Goal: Task Accomplishment & Management: Manage account settings

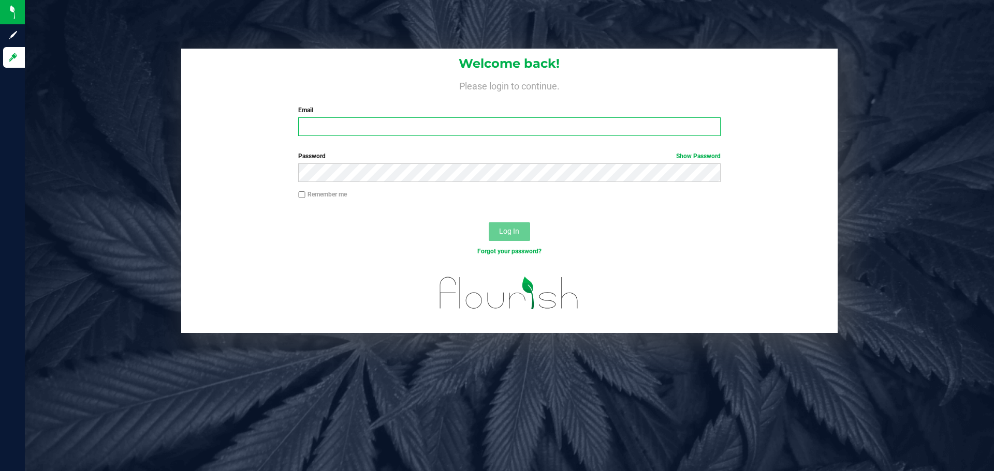
click at [386, 127] on input "Email" at bounding box center [509, 126] width 422 height 19
click at [350, 130] on input "lhunter@liuveparallel.com" at bounding box center [509, 126] width 422 height 19
type input "lhunter@liveparallel.com"
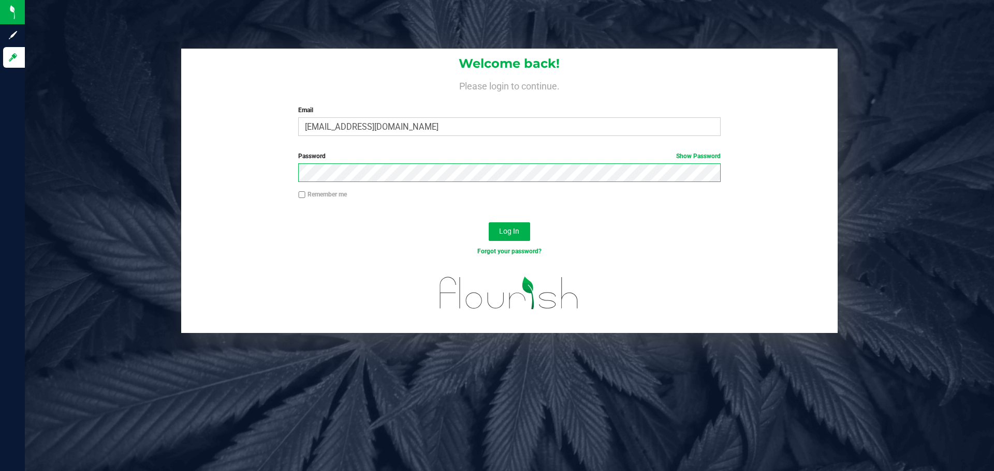
click at [489, 223] on button "Log In" at bounding box center [509, 232] width 41 height 19
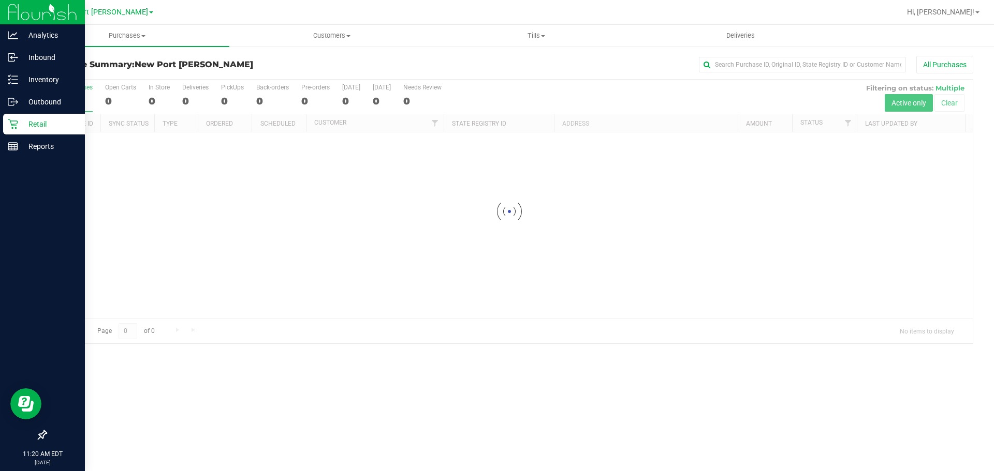
click at [36, 118] on p "Retail" at bounding box center [49, 124] width 62 height 12
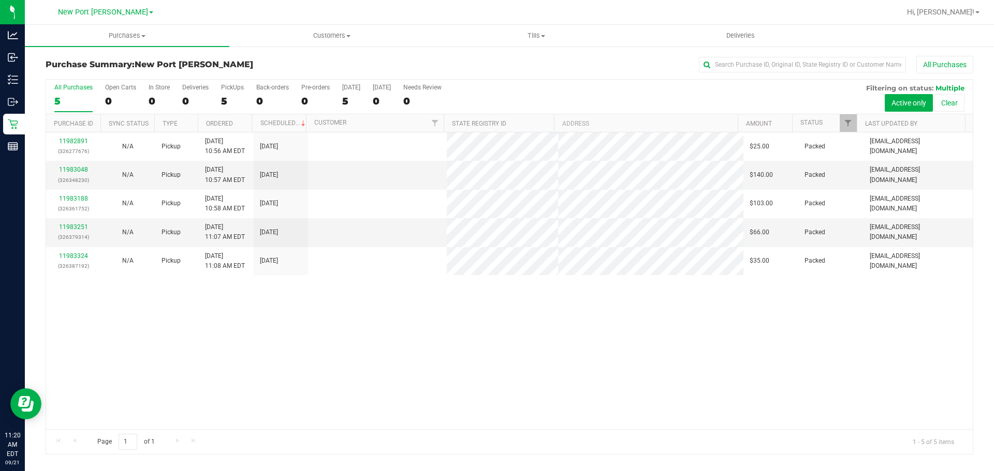
click at [278, 369] on div "11982891 (326277676) N/A Pickup 9/21/2025 10:56 AM EDT 9/21/2025 $25.00 Packed …" at bounding box center [509, 280] width 926 height 297
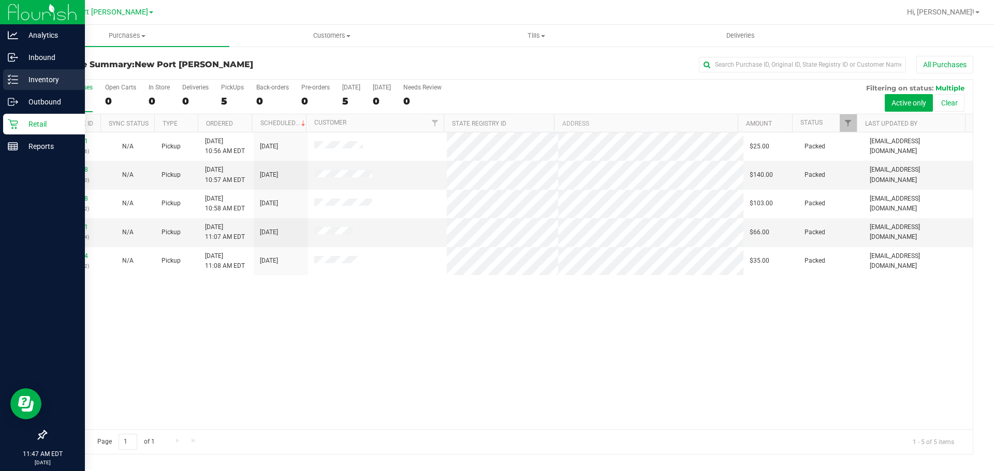
click at [23, 78] on p "Inventory" at bounding box center [49, 79] width 62 height 12
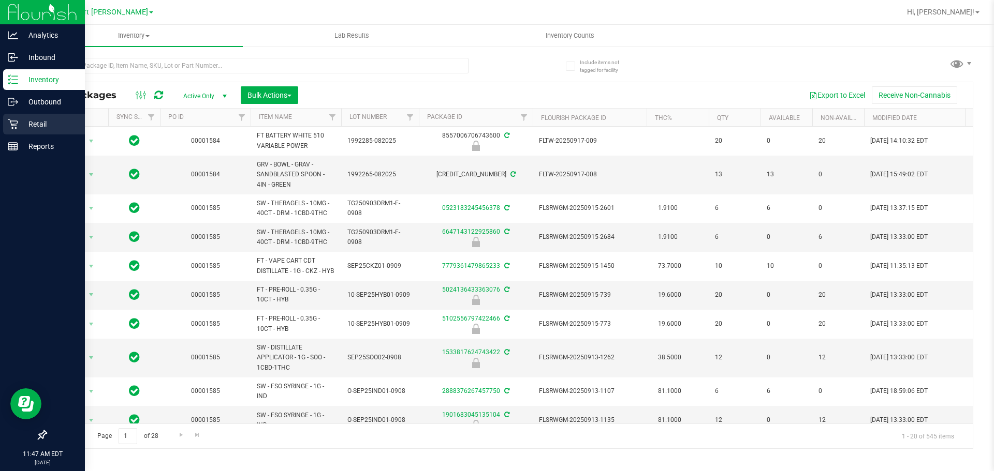
click at [19, 123] on p "Retail" at bounding box center [49, 124] width 62 height 12
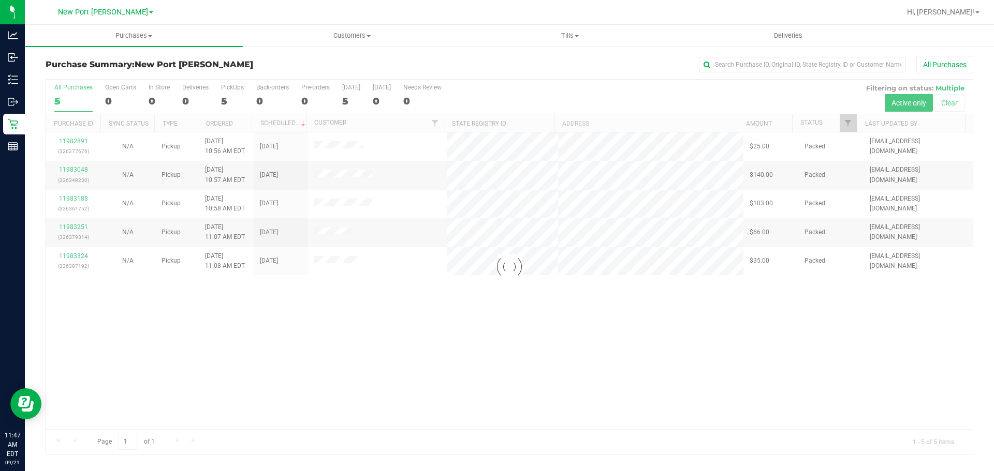
click at [442, 355] on div at bounding box center [509, 267] width 926 height 375
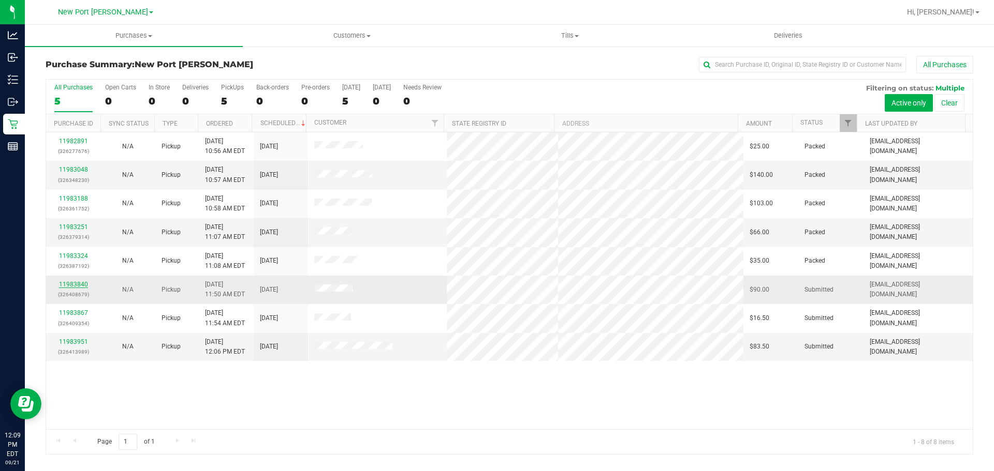
click at [66, 285] on link "11983840" at bounding box center [73, 284] width 29 height 7
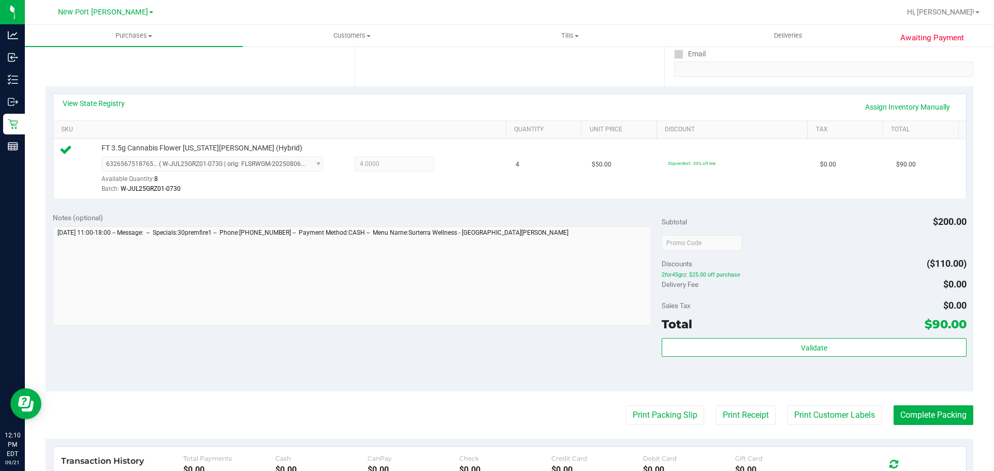
scroll to position [375, 0]
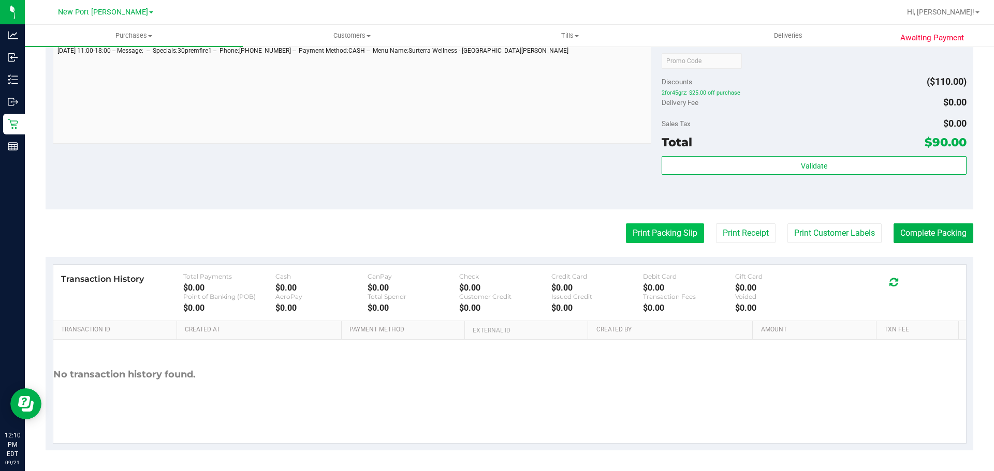
click at [655, 234] on button "Print Packing Slip" at bounding box center [665, 234] width 78 height 20
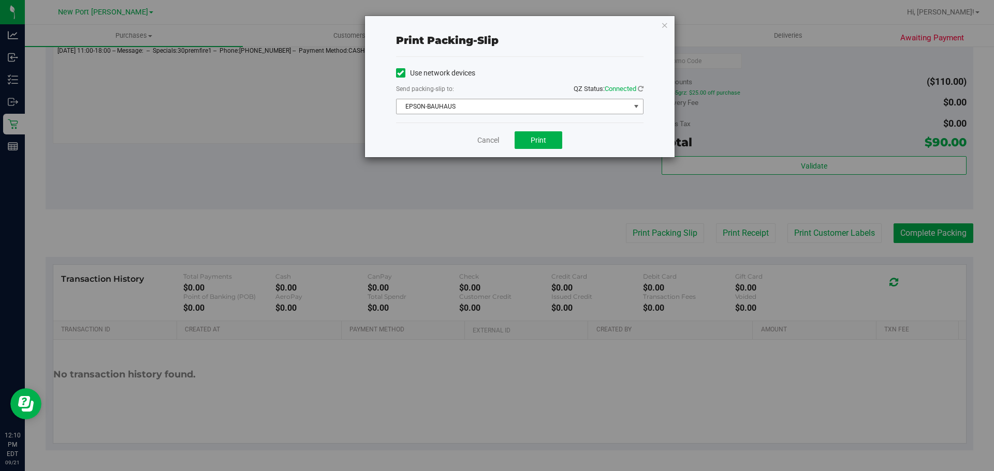
click at [466, 103] on span "EPSON-BAUHAUS" at bounding box center [512, 106] width 233 height 14
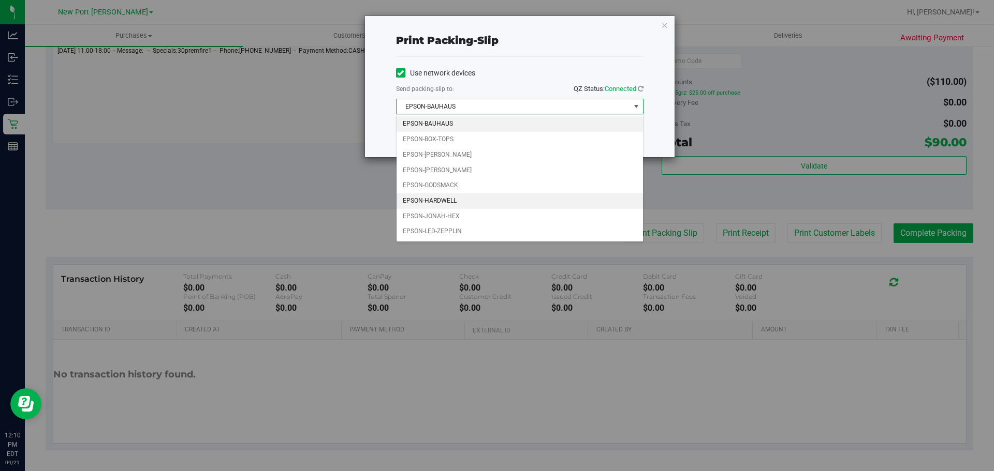
click at [429, 198] on li "EPSON-HARDWELL" at bounding box center [519, 202] width 246 height 16
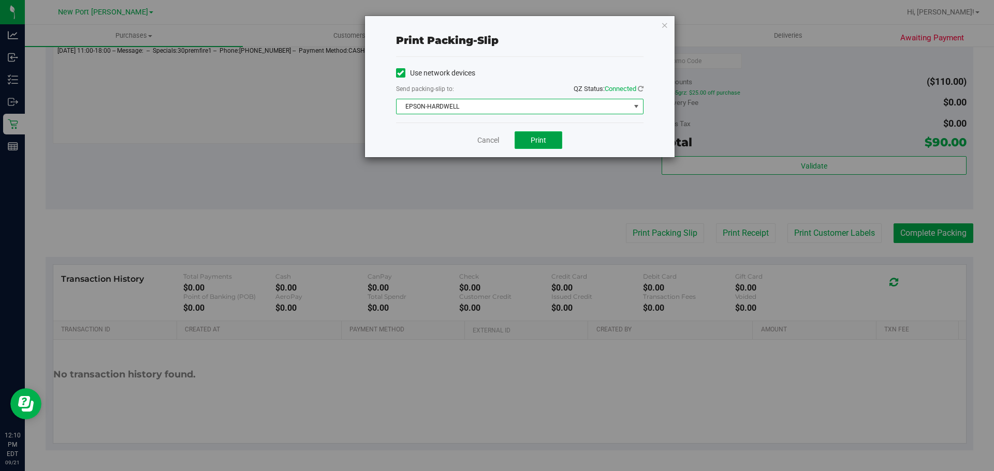
click at [544, 137] on span "Print" at bounding box center [538, 140] width 16 height 8
click at [484, 143] on link "Cancel" at bounding box center [488, 140] width 22 height 11
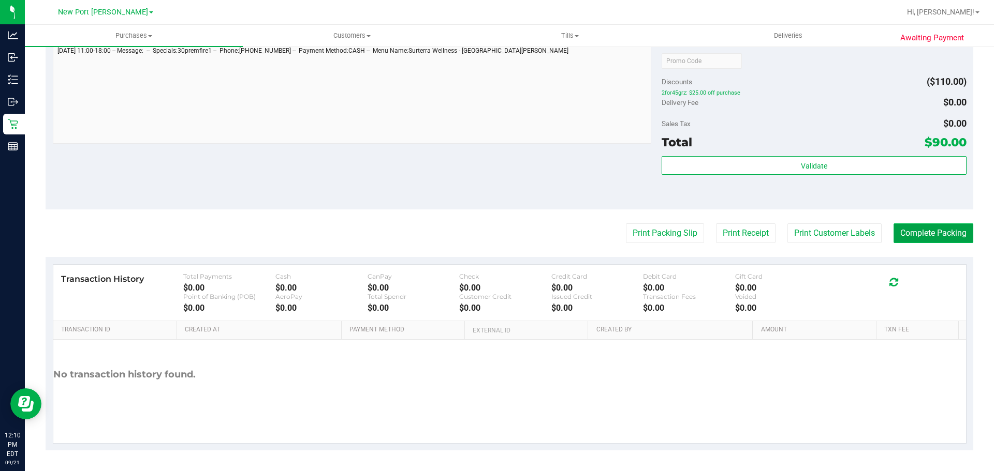
click at [936, 228] on button "Complete Packing" at bounding box center [933, 234] width 80 height 20
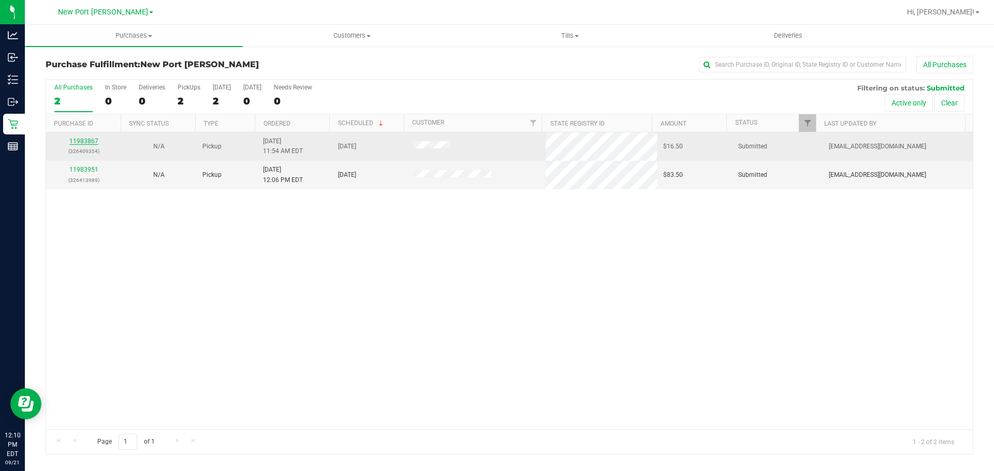
click at [95, 139] on link "11983867" at bounding box center [83, 141] width 29 height 7
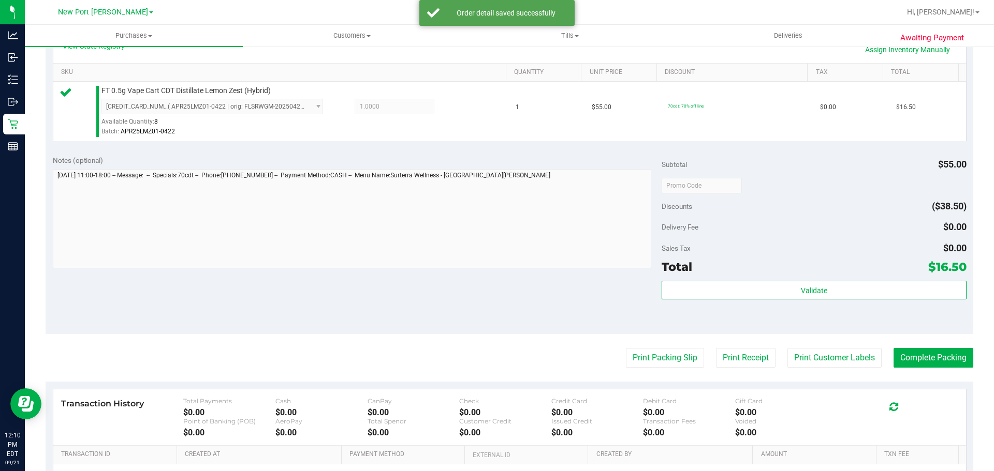
scroll to position [362, 0]
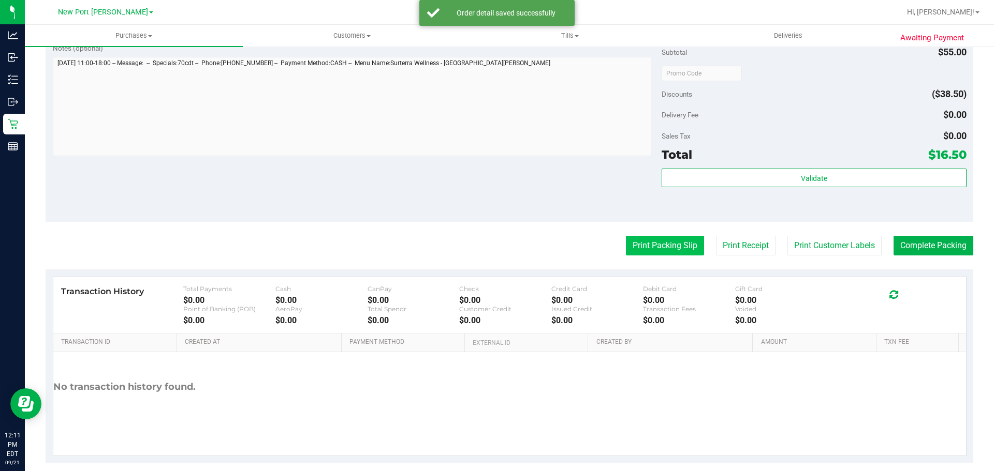
click at [667, 243] on button "Print Packing Slip" at bounding box center [665, 246] width 78 height 20
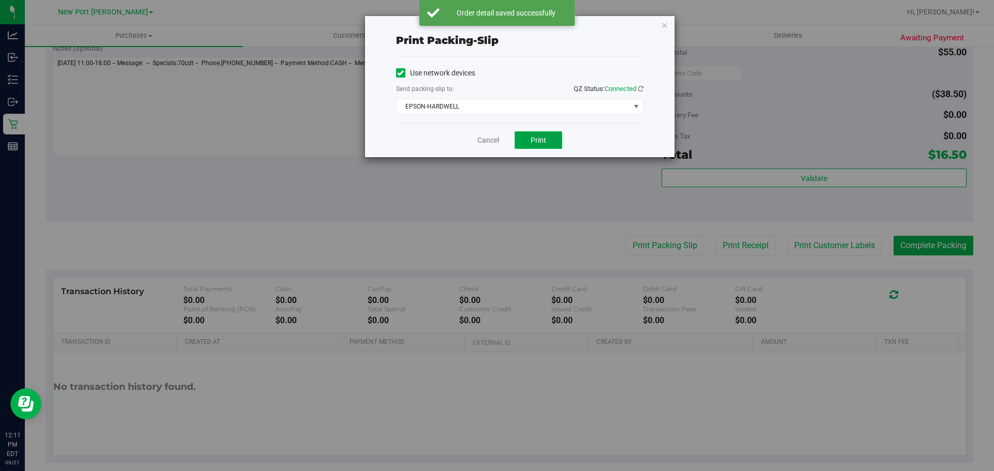
click at [531, 143] on span "Print" at bounding box center [538, 140] width 16 height 8
drag, startPoint x: 487, startPoint y: 141, endPoint x: 542, endPoint y: 141, distance: 54.9
click at [487, 141] on link "Cancel" at bounding box center [488, 140] width 22 height 11
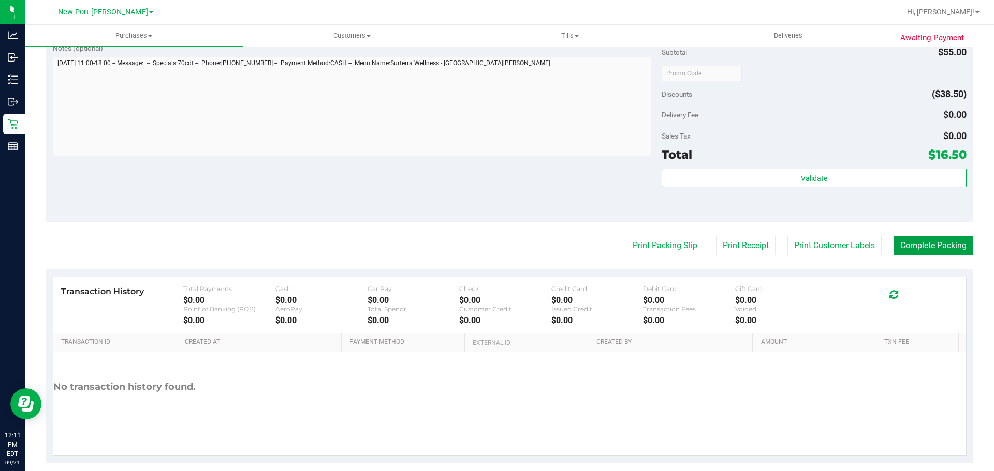
click at [930, 244] on button "Complete Packing" at bounding box center [933, 246] width 80 height 20
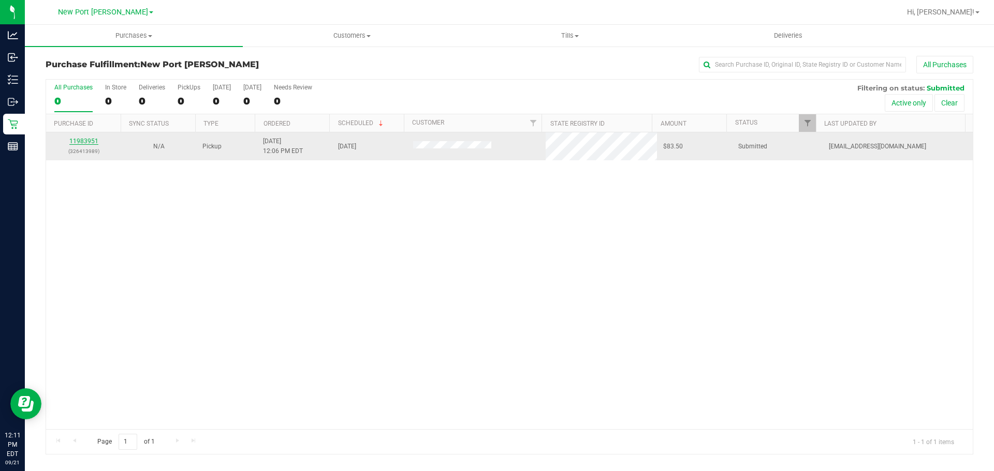
click at [71, 144] on link "11983951" at bounding box center [83, 141] width 29 height 7
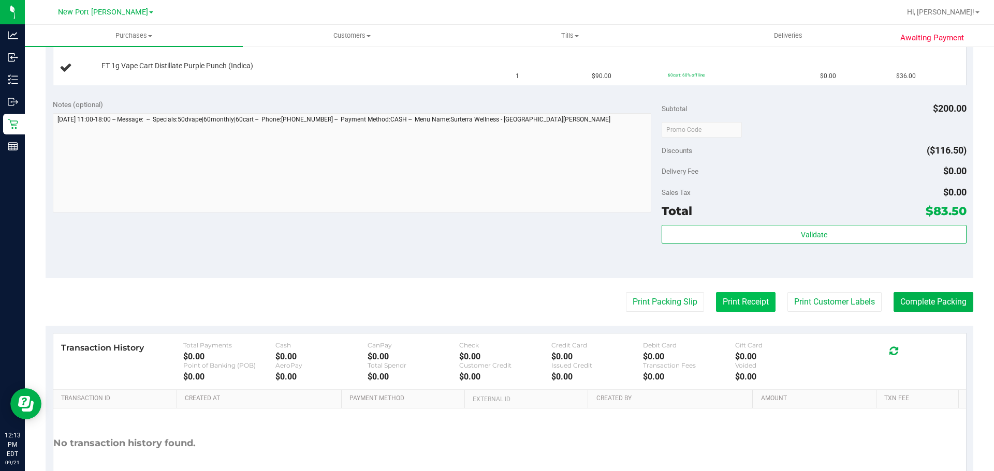
scroll to position [470, 0]
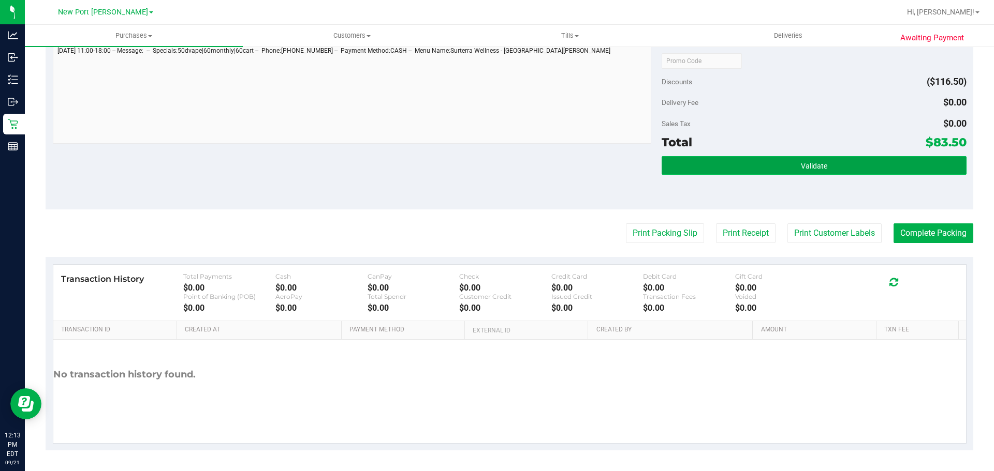
click at [710, 164] on button "Validate" at bounding box center [813, 165] width 304 height 19
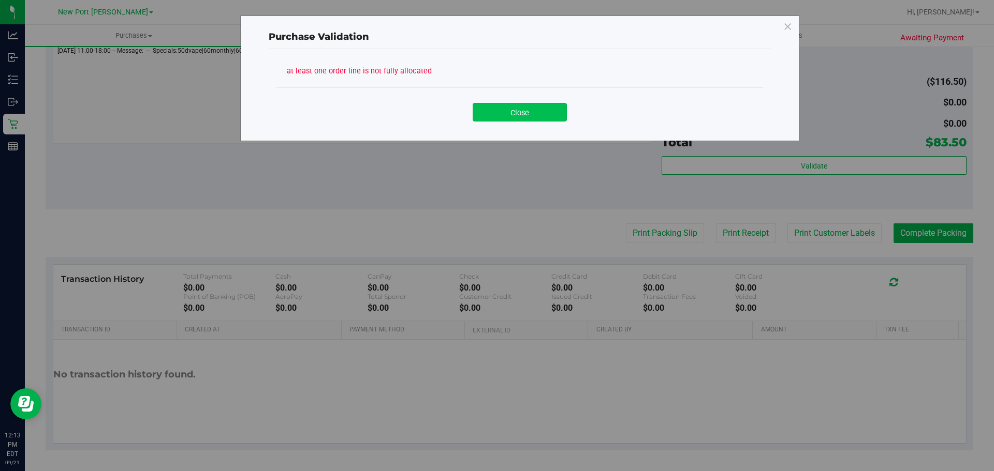
click at [509, 109] on button "Close" at bounding box center [519, 112] width 94 height 19
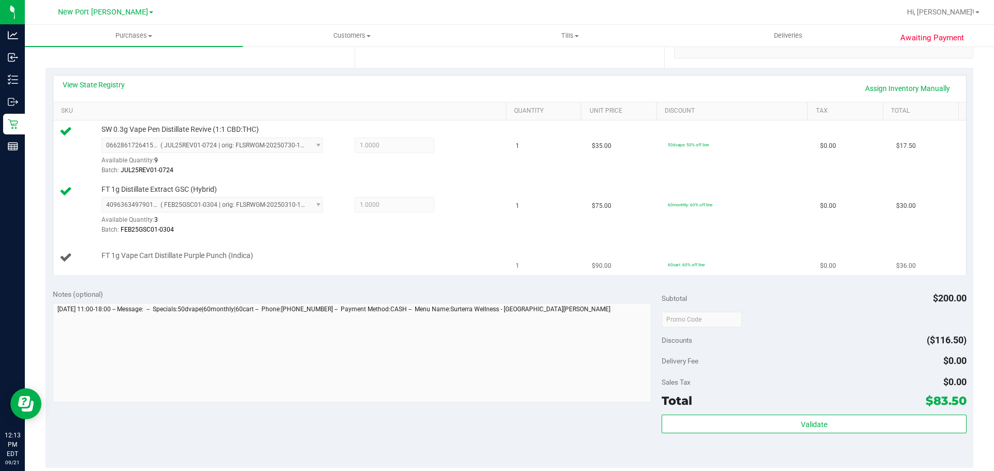
scroll to position [159, 0]
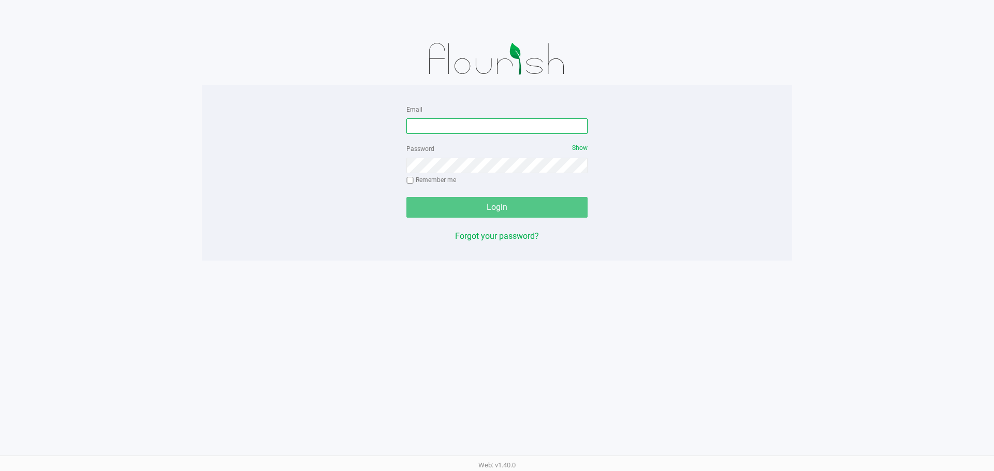
click at [442, 129] on input "Email" at bounding box center [496, 127] width 181 height 16
type input "[EMAIL_ADDRESS][DOMAIN_NAME]"
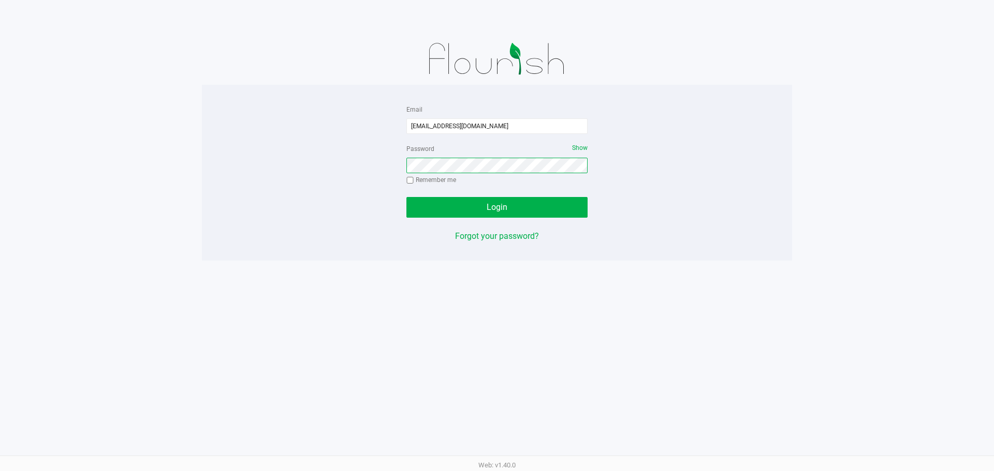
click at [406, 197] on button "Login" at bounding box center [496, 207] width 181 height 21
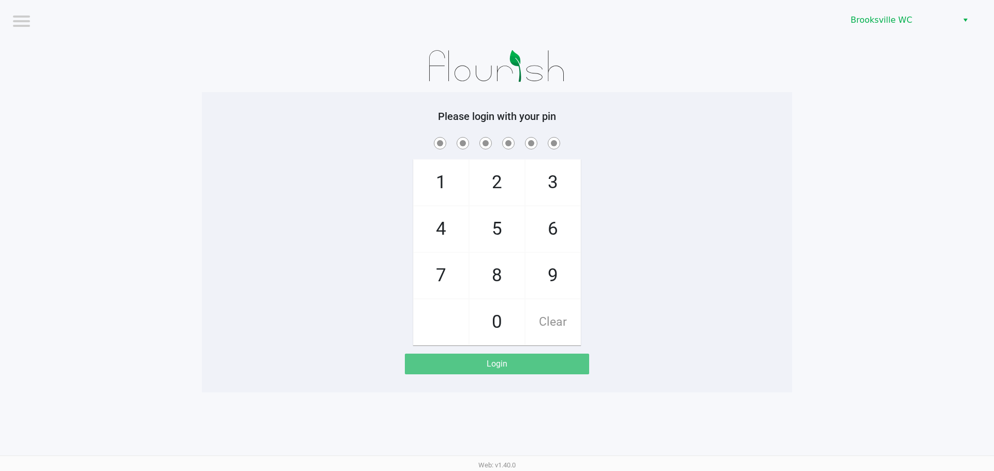
click at [797, 135] on app-pos-login-wrapper "Logout Brooksville WC Please login with your pin 1 4 7 2 5 8 0 3 6 9 Clear Login" at bounding box center [497, 196] width 994 height 393
drag, startPoint x: 883, startPoint y: 8, endPoint x: 884, endPoint y: 13, distance: 5.8
click at [884, 12] on div "Brooksville WC" at bounding box center [749, 20] width 489 height 40
click at [884, 17] on span "Brooksville WC" at bounding box center [900, 20] width 101 height 12
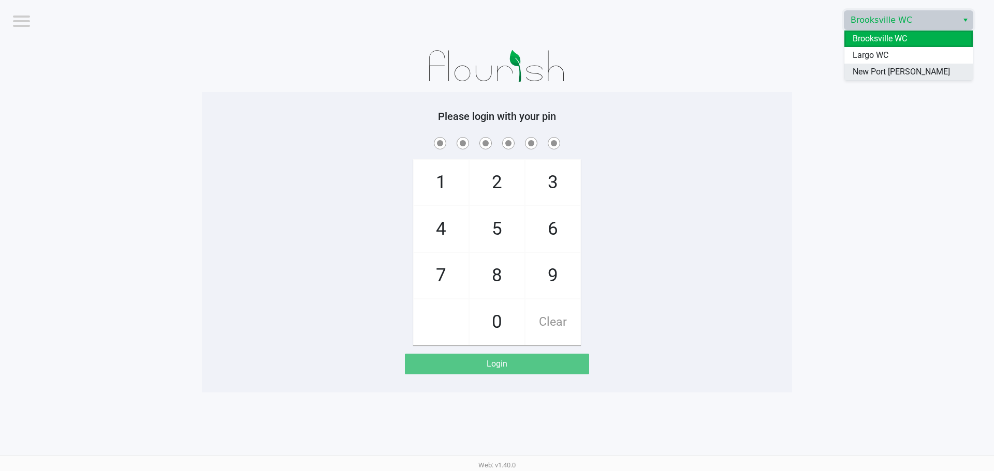
click at [880, 69] on span "New Port Richey WC" at bounding box center [900, 72] width 97 height 12
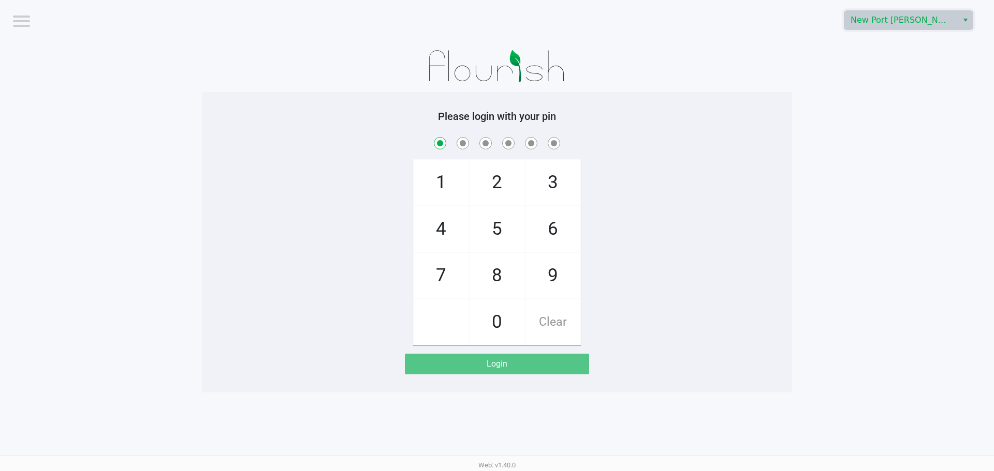
checkbox input "true"
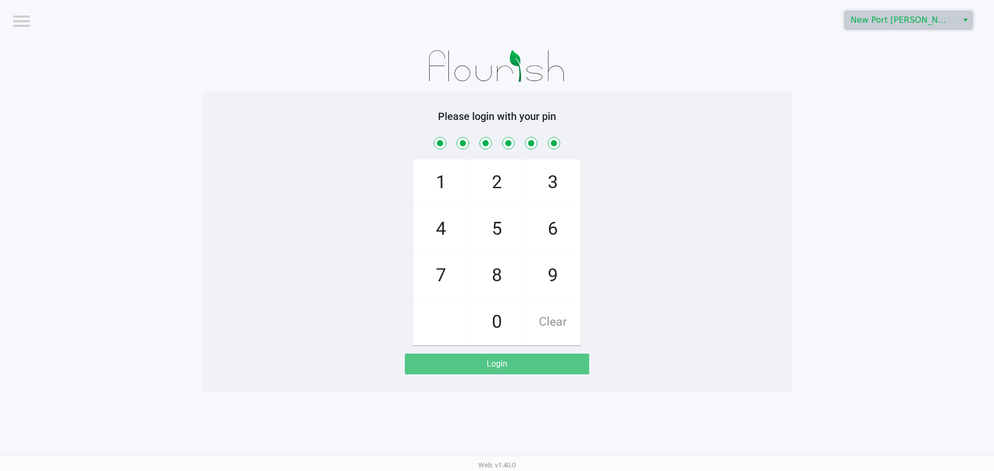
checkbox input "true"
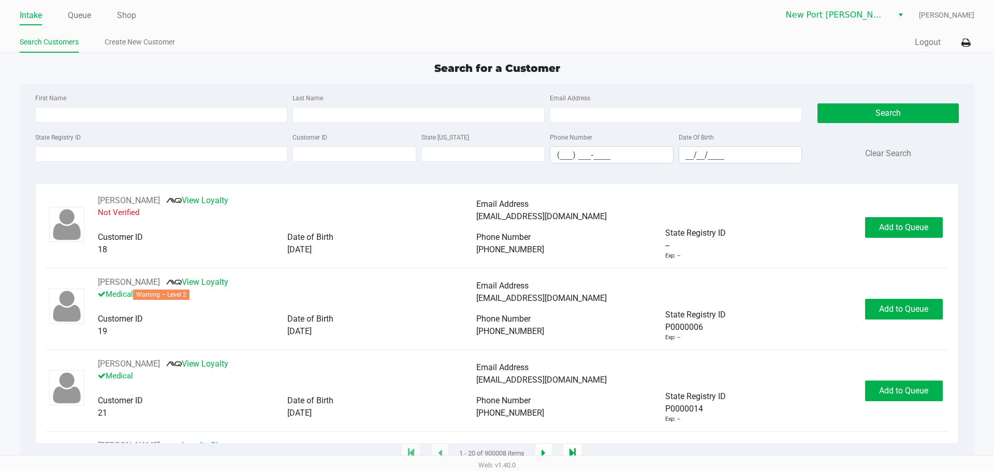
drag, startPoint x: 138, startPoint y: 78, endPoint x: 143, endPoint y: 78, distance: 5.2
click at [138, 78] on div "Search for a Customer First Name Last Name Email Address State Registry ID Cust…" at bounding box center [497, 258] width 954 height 394
click at [927, 44] on button "Logout" at bounding box center [927, 42] width 26 height 12
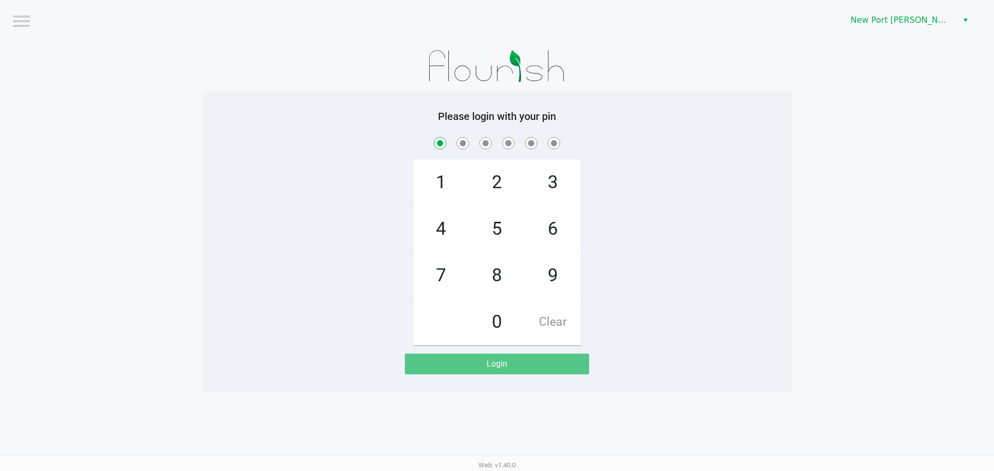
checkbox input "true"
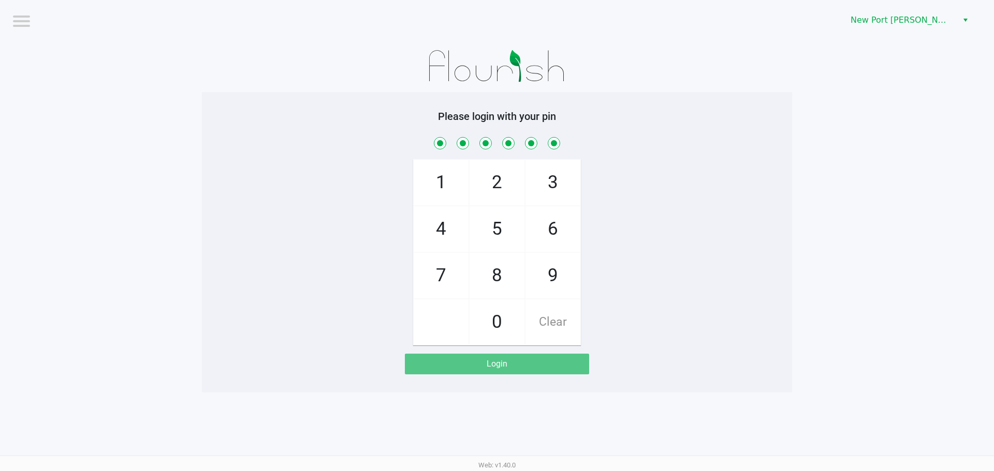
checkbox input "true"
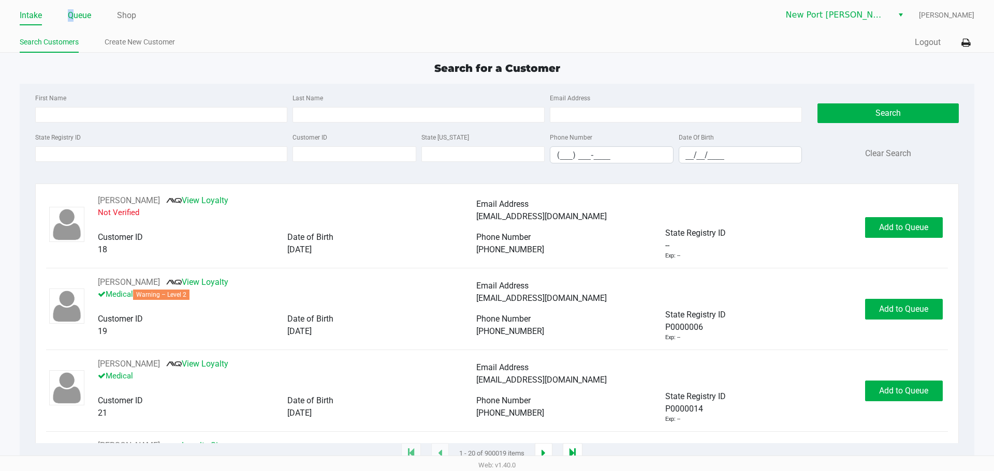
click at [73, 16] on link "Queue" at bounding box center [79, 15] width 23 height 14
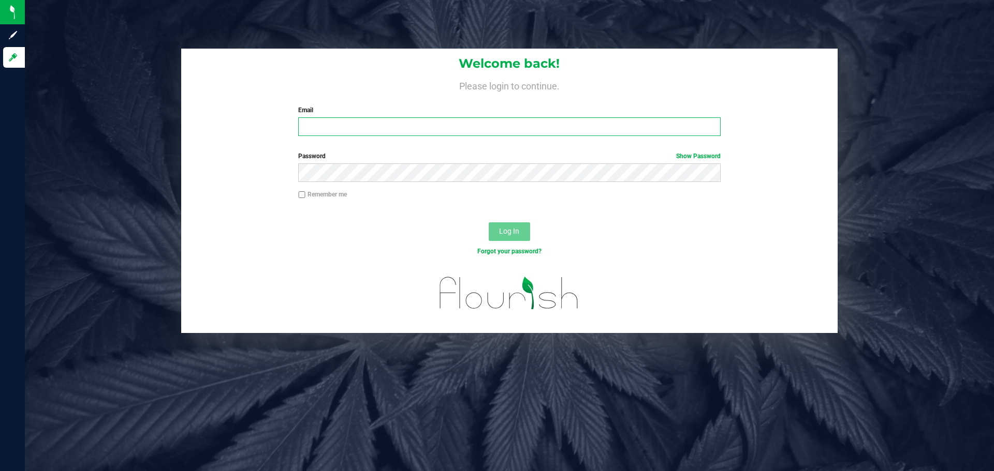
click at [338, 126] on input "Email" at bounding box center [509, 126] width 422 height 19
type input "lhunter@liveparallel.com"
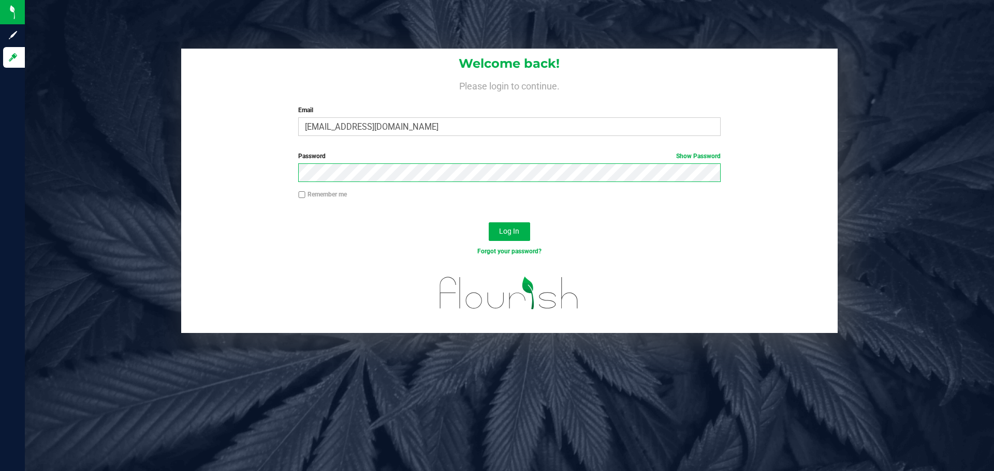
click at [489, 223] on button "Log In" at bounding box center [509, 232] width 41 height 19
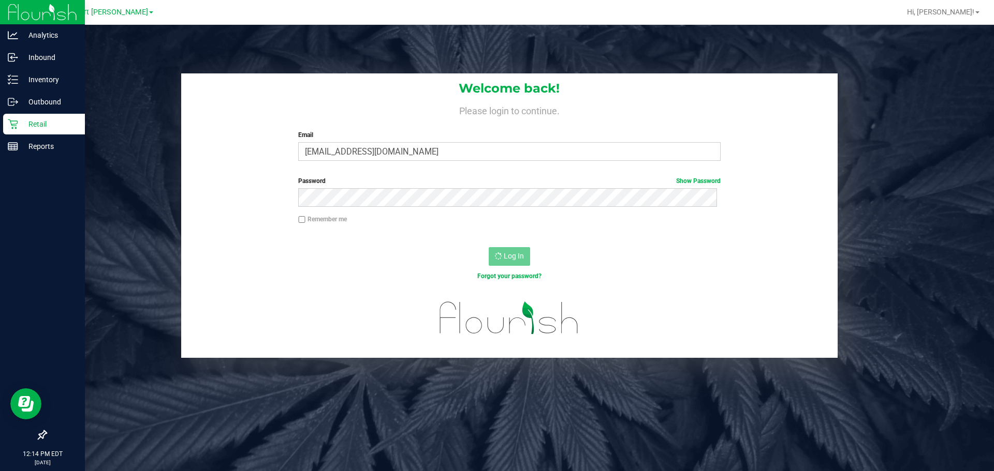
click at [34, 126] on p "Retail" at bounding box center [49, 124] width 62 height 12
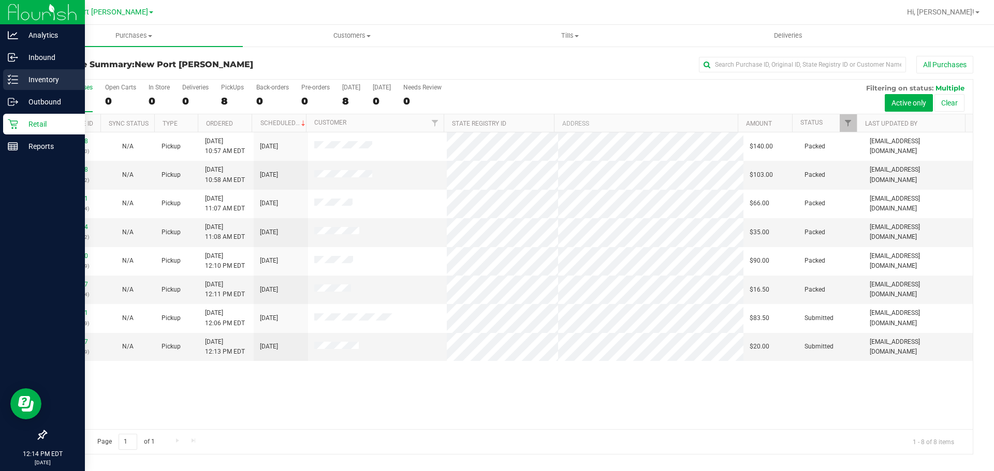
click at [20, 78] on p "Inventory" at bounding box center [49, 79] width 62 height 12
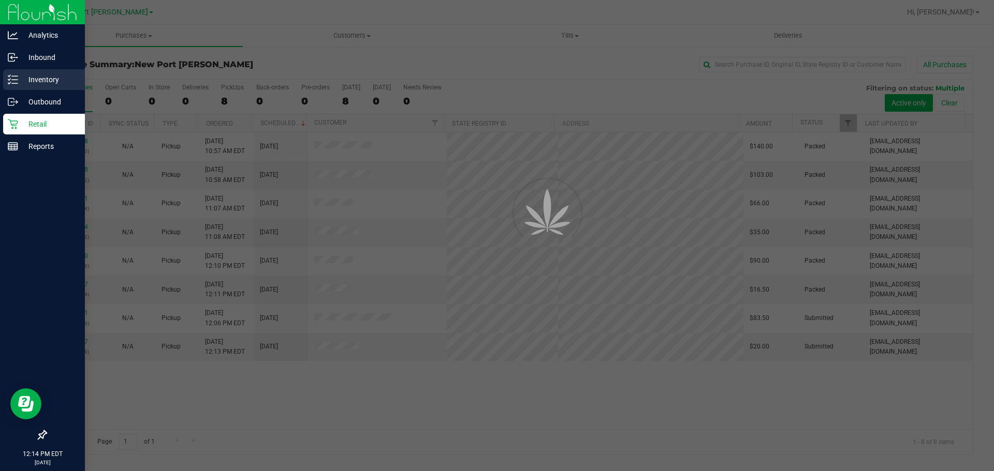
click at [33, 79] on p "Inventory" at bounding box center [49, 79] width 62 height 12
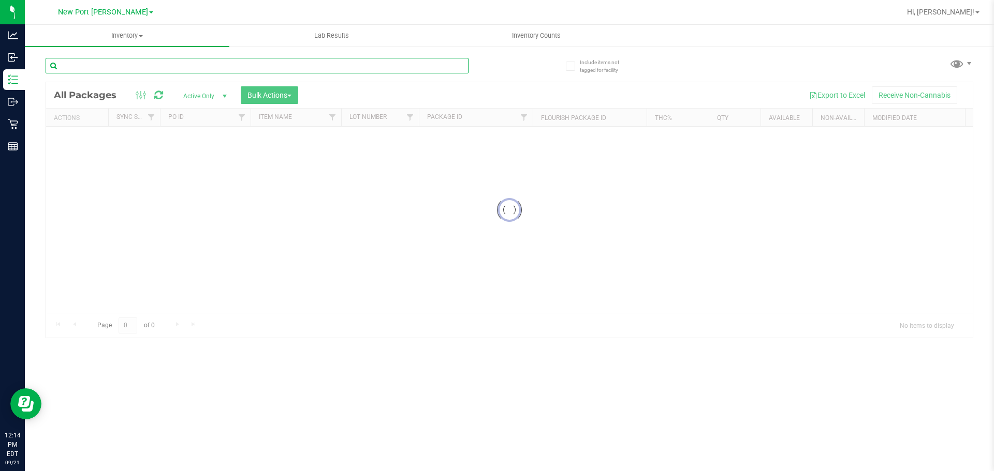
click at [115, 71] on div "Inventory All packages All inventory Waste log Create inventory Lab Results Inv…" at bounding box center [509, 248] width 969 height 447
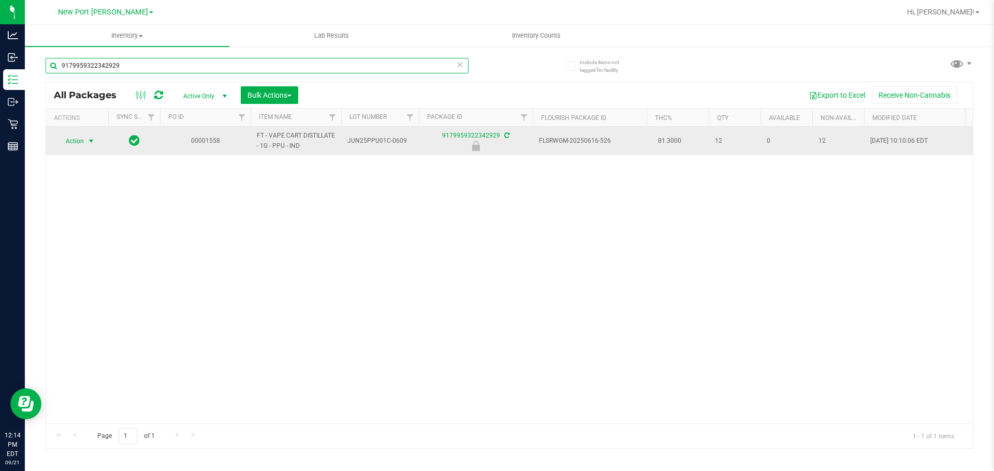
type input "9179959322342929"
click at [79, 138] on span "Action" at bounding box center [70, 141] width 28 height 14
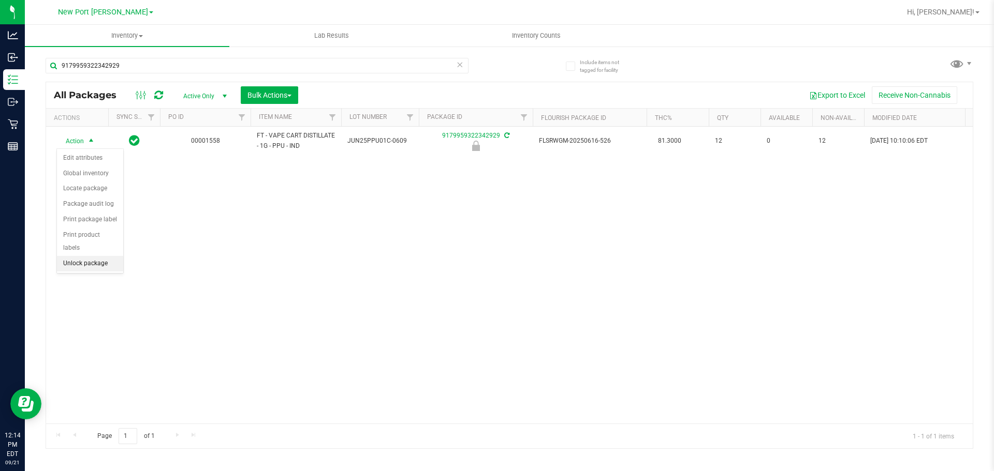
click at [78, 256] on li "Unlock package" at bounding box center [90, 264] width 66 height 16
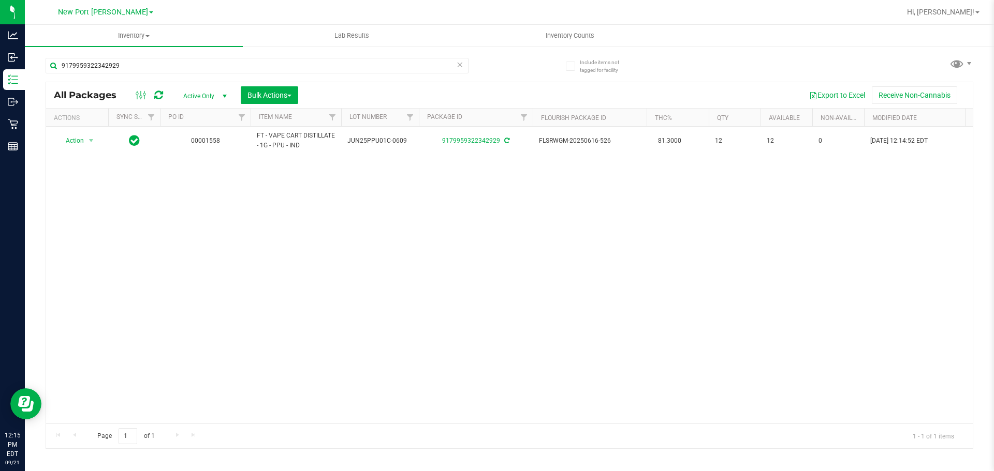
drag, startPoint x: 405, startPoint y: 296, endPoint x: 408, endPoint y: 288, distance: 8.4
click at [408, 291] on div "Action Action Adjust qty Create package Edit attributes Global inventory Locate…" at bounding box center [509, 275] width 926 height 297
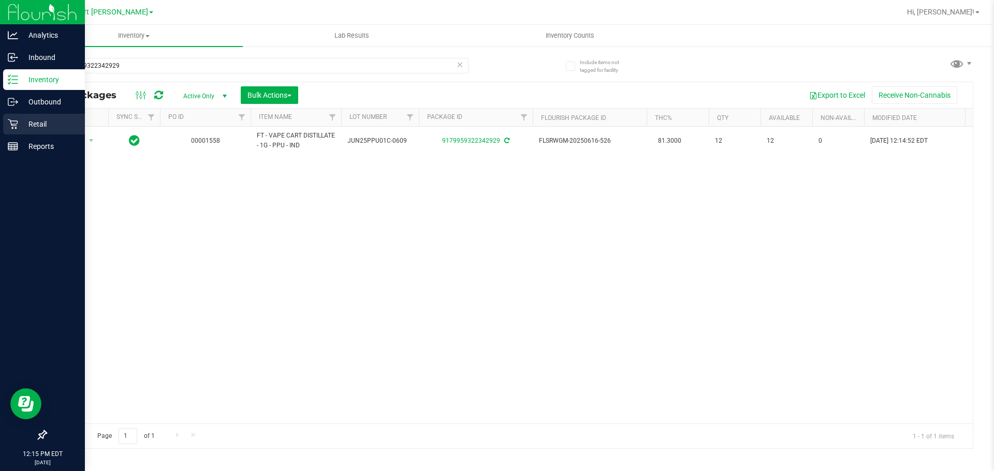
click at [19, 120] on p "Retail" at bounding box center [49, 124] width 62 height 12
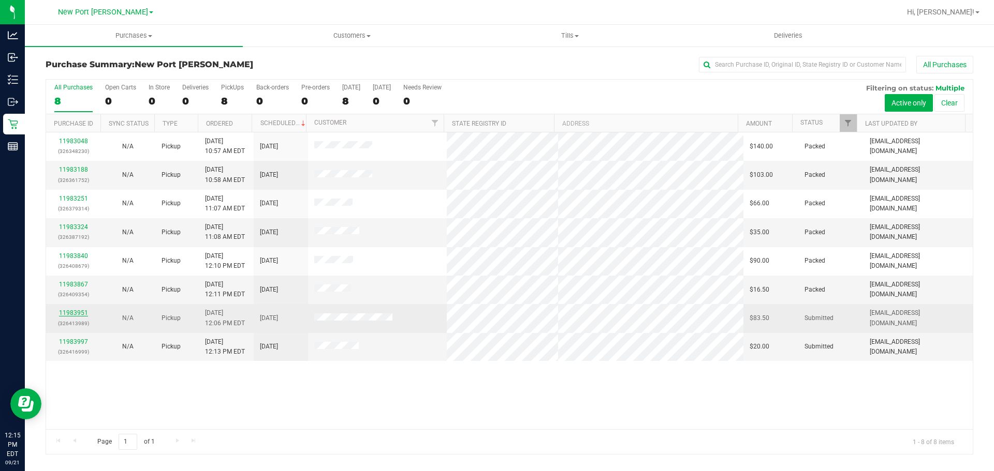
click at [66, 312] on link "11983951" at bounding box center [73, 312] width 29 height 7
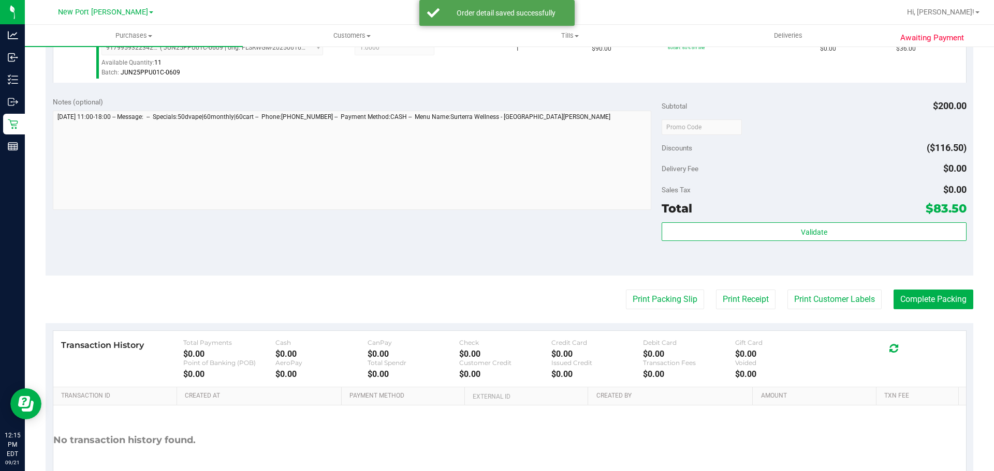
scroll to position [514, 0]
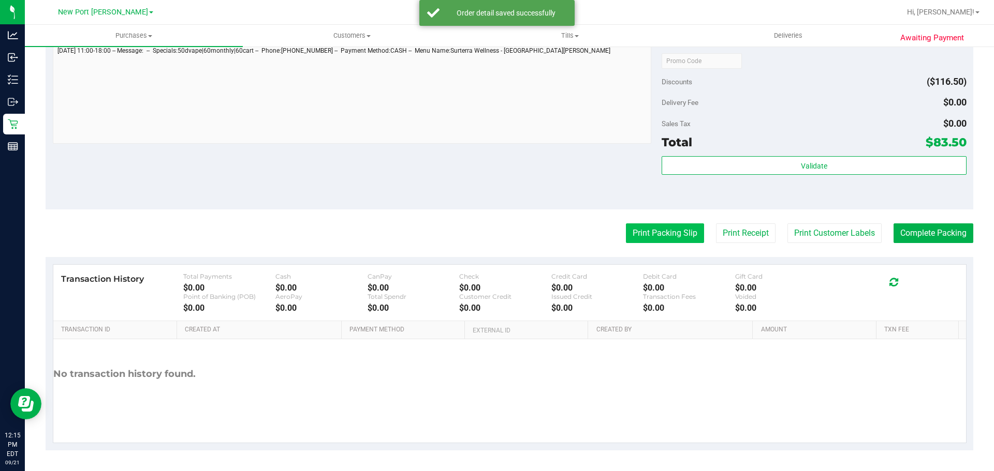
click at [632, 235] on button "Print Packing Slip" at bounding box center [665, 234] width 78 height 20
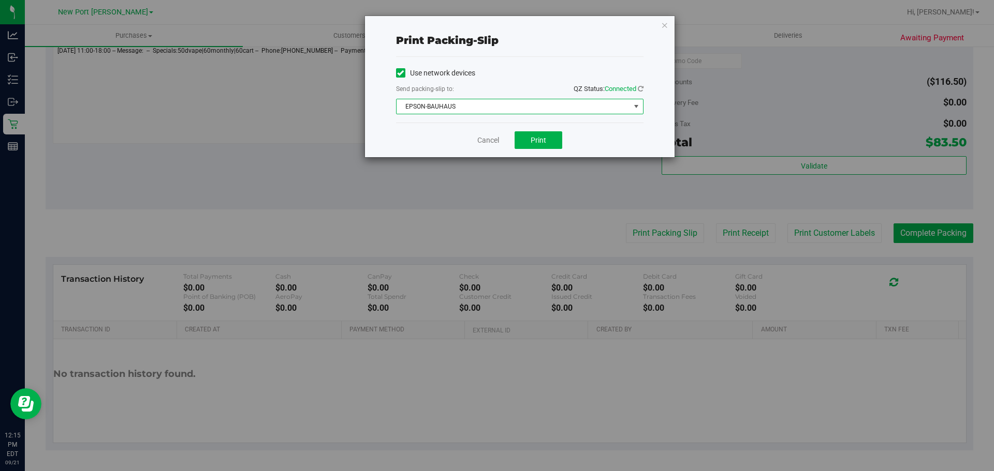
click at [495, 104] on span "EPSON-BAUHAUS" at bounding box center [512, 106] width 233 height 14
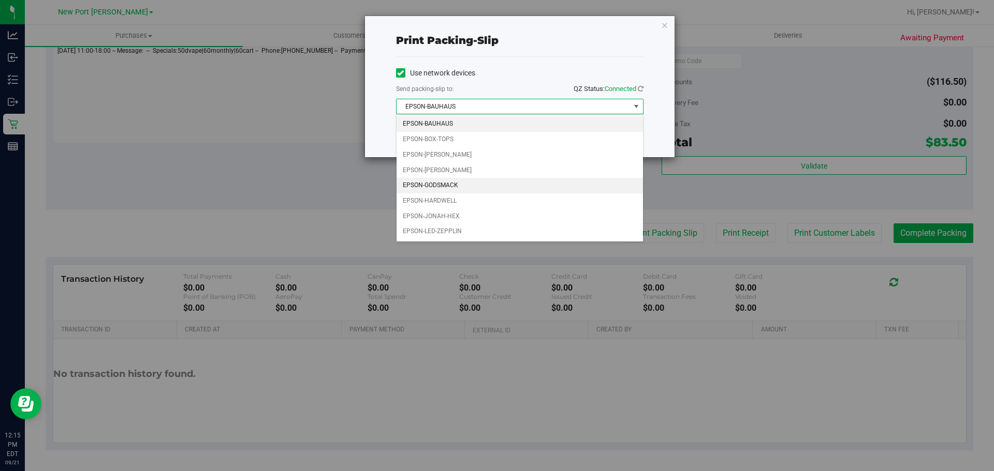
click at [446, 193] on li "EPSON-GODSMACK" at bounding box center [519, 186] width 246 height 16
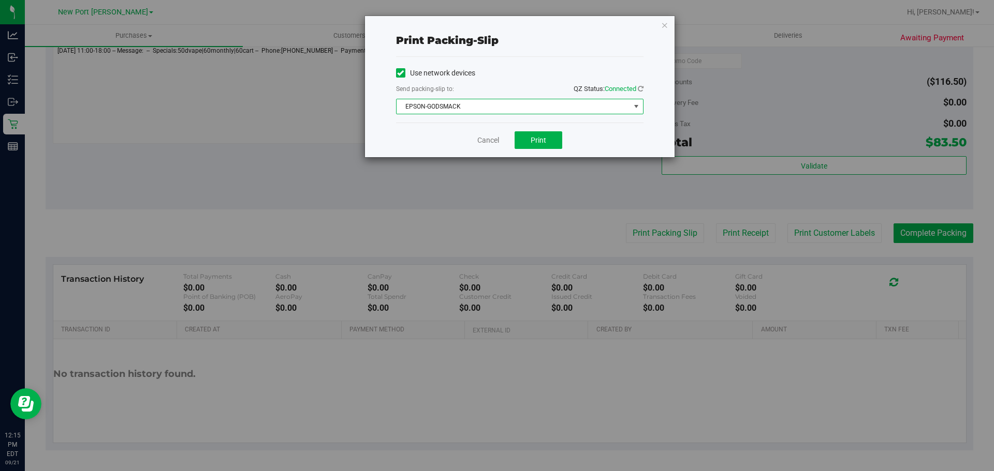
drag, startPoint x: 481, startPoint y: 107, endPoint x: 484, endPoint y: 121, distance: 14.9
click at [481, 107] on span "EPSON-GODSMACK" at bounding box center [512, 106] width 233 height 14
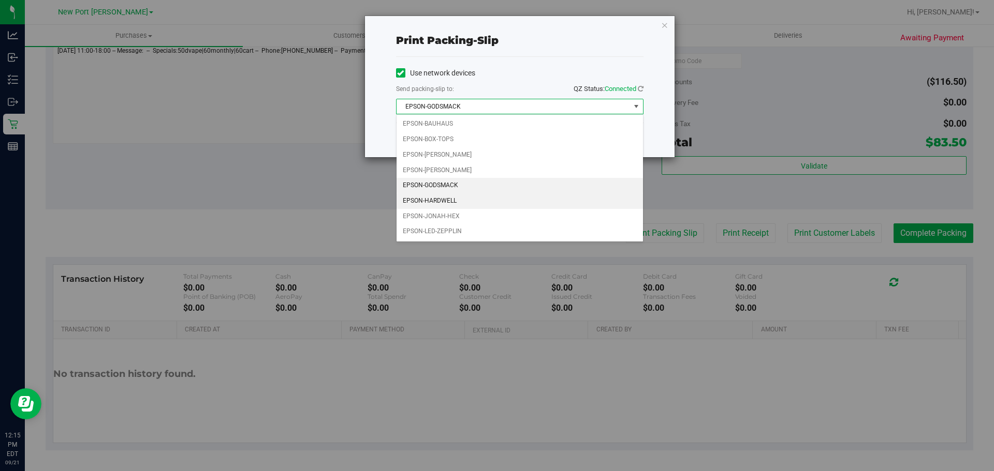
click at [430, 196] on li "EPSON-HARDWELL" at bounding box center [519, 202] width 246 height 16
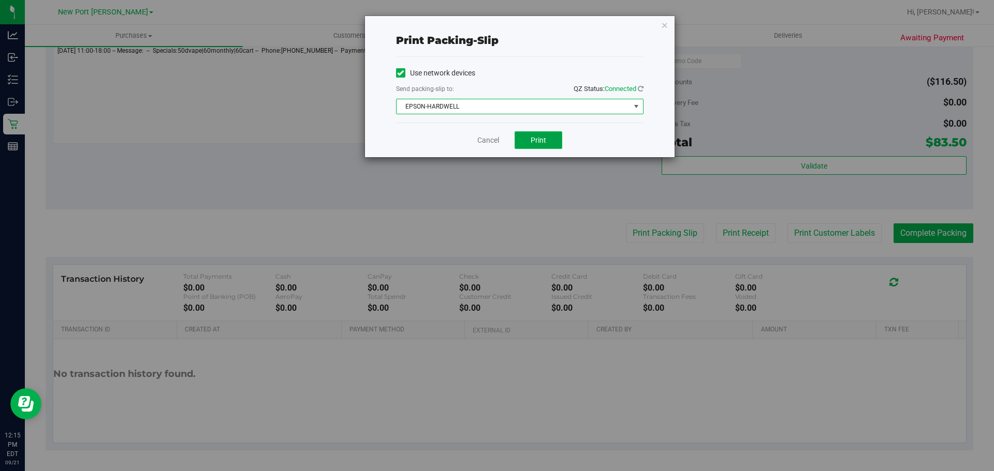
click at [535, 145] on button "Print" at bounding box center [538, 140] width 48 height 18
drag, startPoint x: 490, startPoint y: 140, endPoint x: 506, endPoint y: 140, distance: 15.5
click at [490, 140] on link "Cancel" at bounding box center [488, 140] width 22 height 11
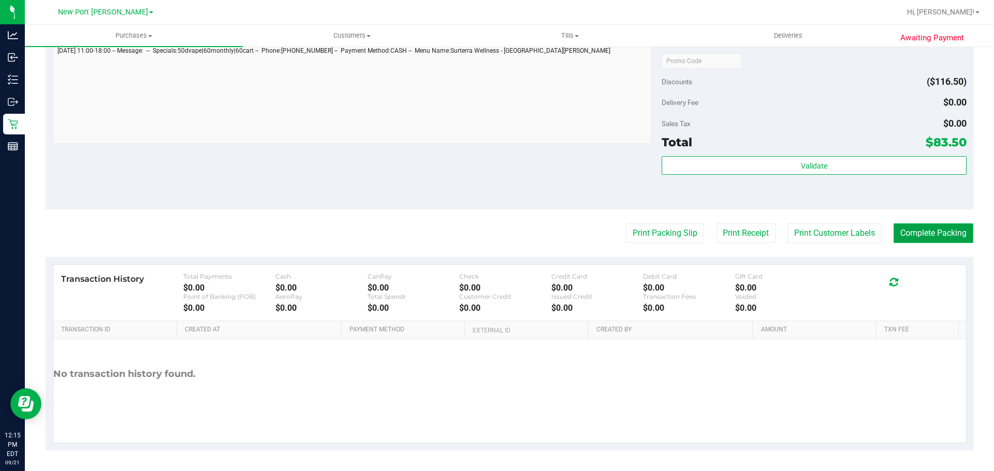
click at [917, 235] on button "Complete Packing" at bounding box center [933, 234] width 80 height 20
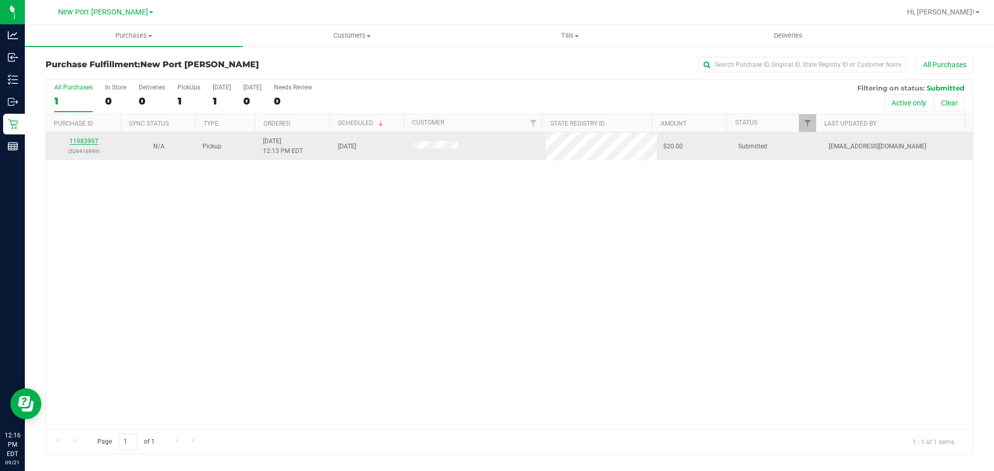
click at [78, 141] on link "11983997" at bounding box center [83, 141] width 29 height 7
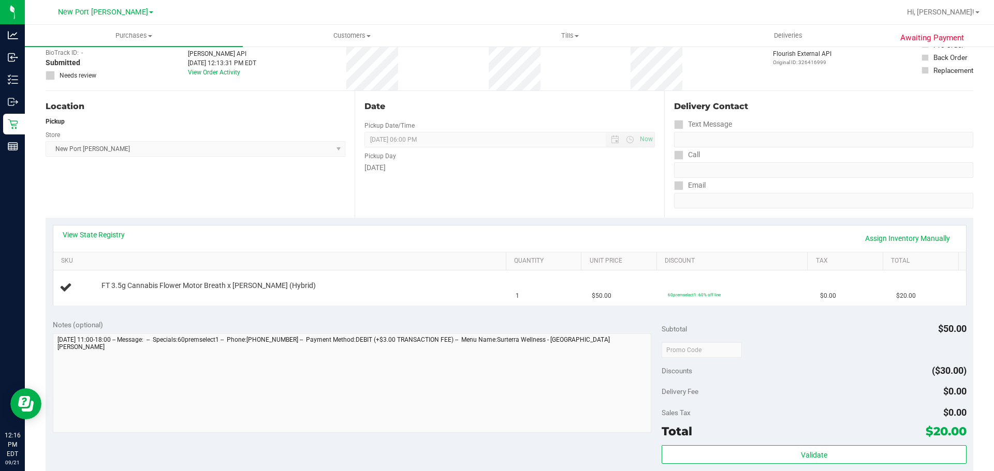
scroll to position [155, 0]
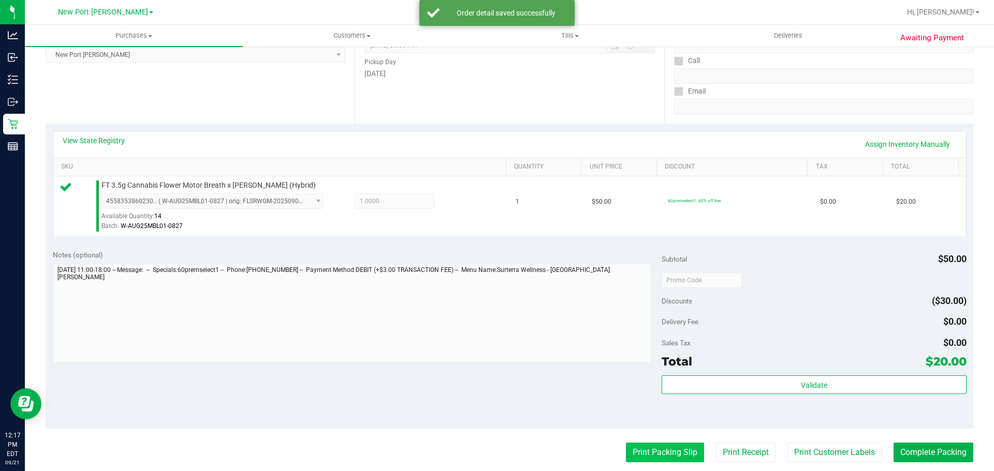
click at [633, 460] on button "Print Packing Slip" at bounding box center [665, 453] width 78 height 20
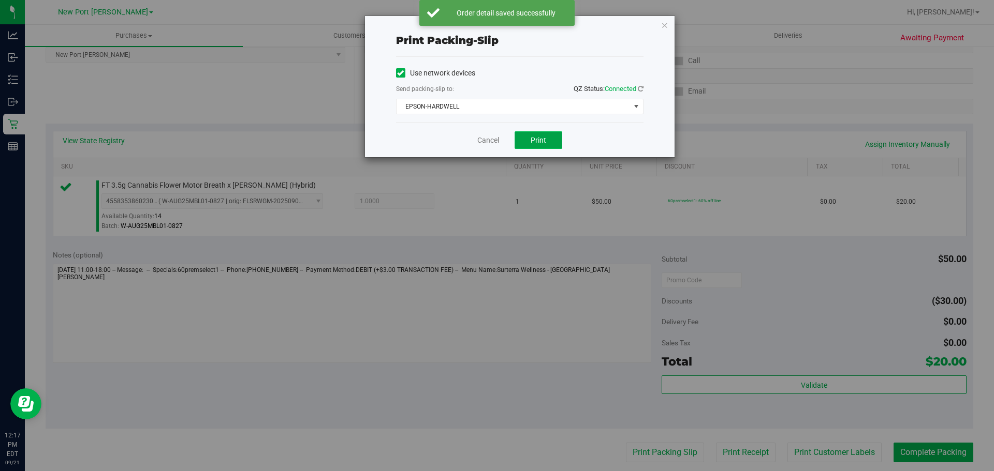
click at [525, 138] on button "Print" at bounding box center [538, 140] width 48 height 18
drag, startPoint x: 488, startPoint y: 137, endPoint x: 587, endPoint y: 173, distance: 105.9
click at [488, 137] on link "Cancel" at bounding box center [488, 140] width 22 height 11
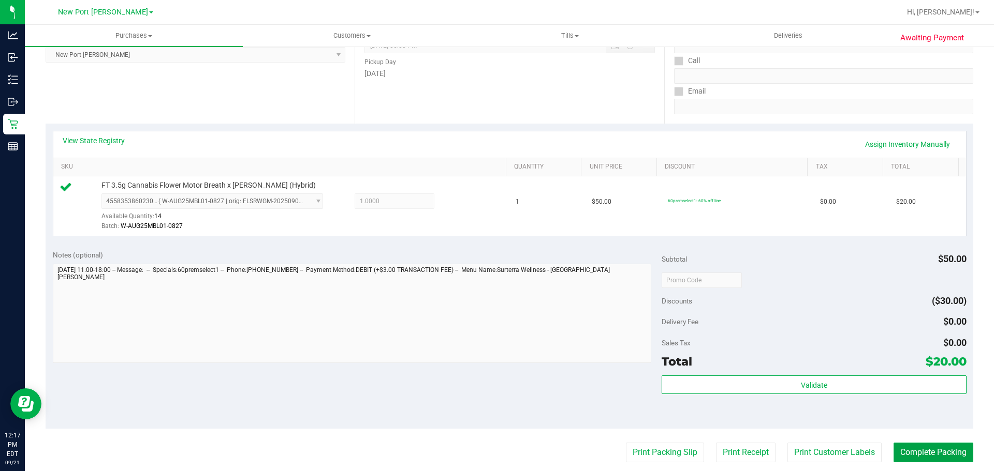
click at [921, 448] on button "Complete Packing" at bounding box center [933, 453] width 80 height 20
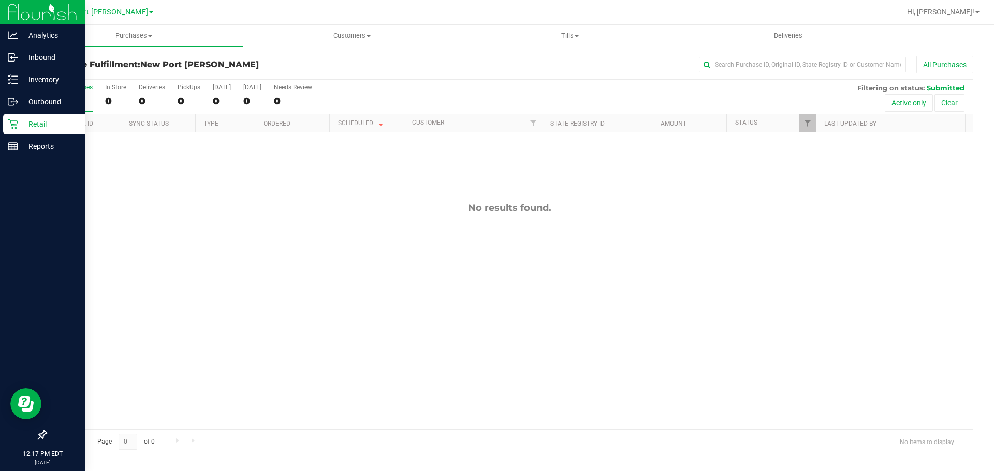
click at [21, 116] on div "Retail" at bounding box center [44, 124] width 82 height 21
click at [13, 79] on icon at bounding box center [13, 80] width 10 height 10
